Goal: Transaction & Acquisition: Purchase product/service

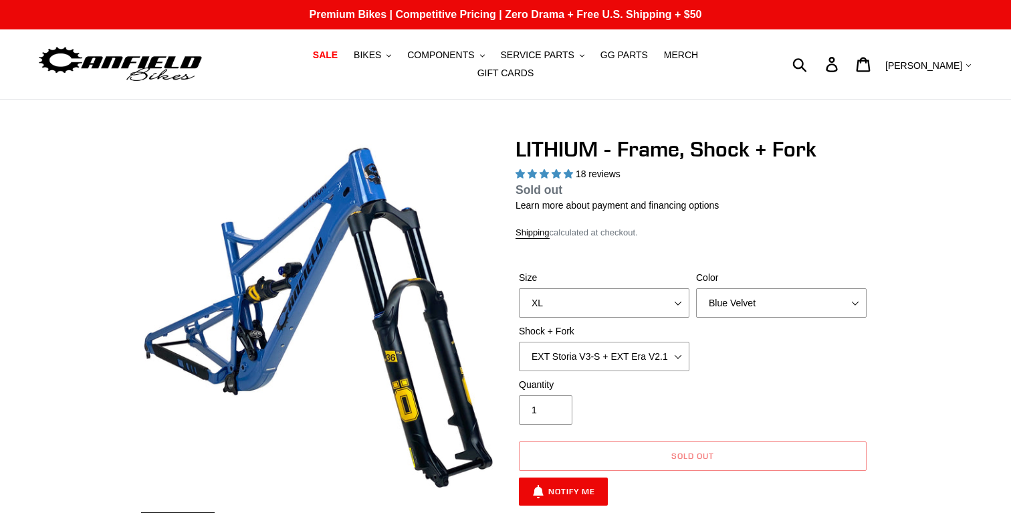
select select "highest-rating"
select select "M"
click option "M" at bounding box center [0, 0] width 0 height 0
click at [354, 58] on span "BIKES" at bounding box center [367, 54] width 27 height 11
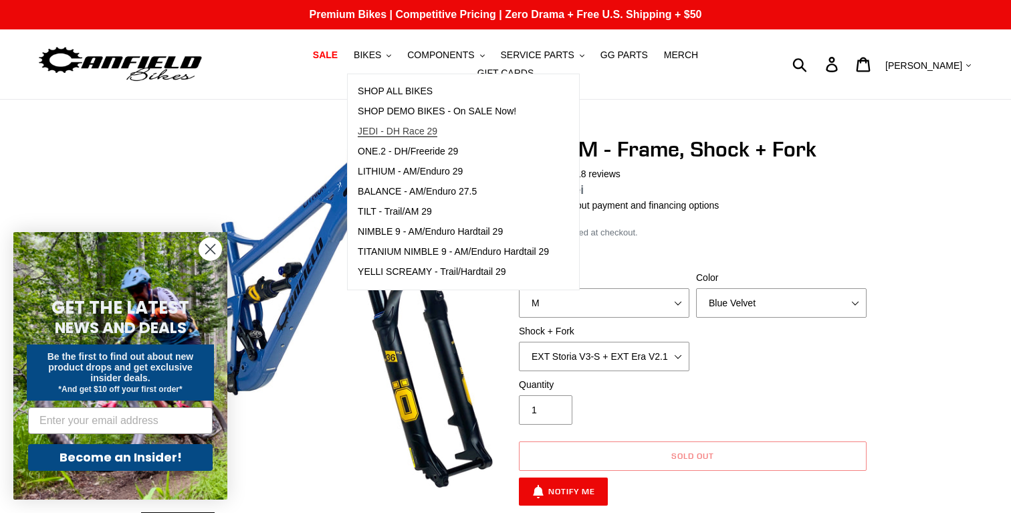
click at [358, 137] on span "JEDI - DH Race 29" at bounding box center [398, 131] width 80 height 11
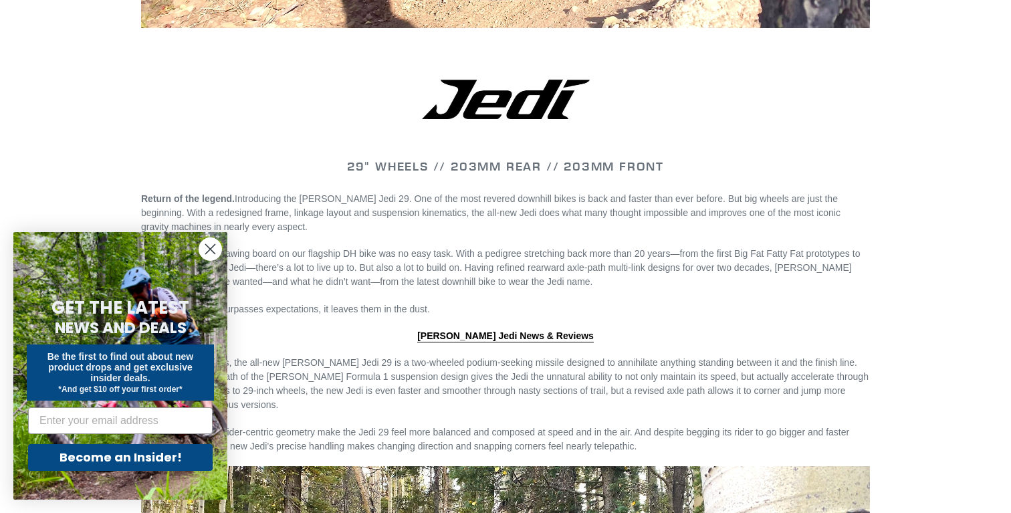
scroll to position [1405, 0]
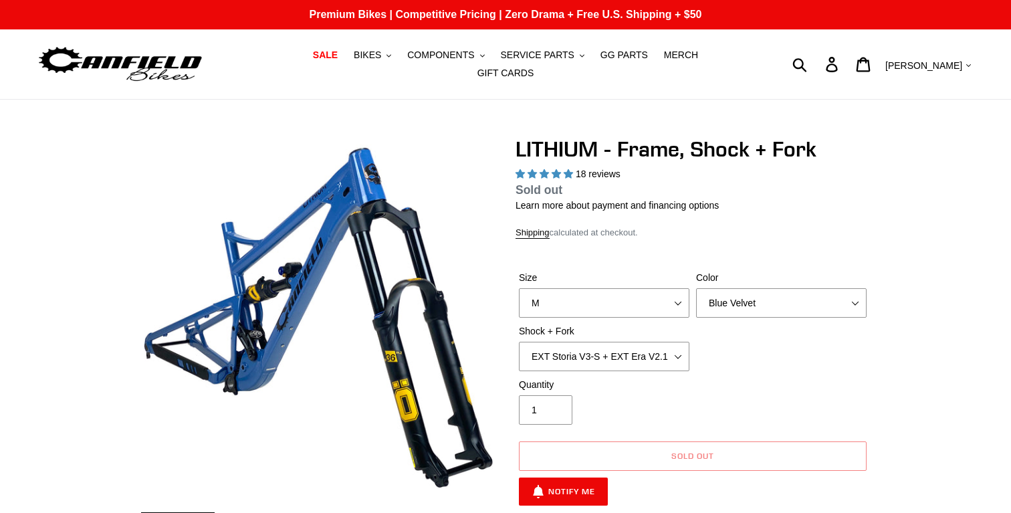
select select "M"
select select "highest-rating"
